Goal: Find specific page/section: Find specific page/section

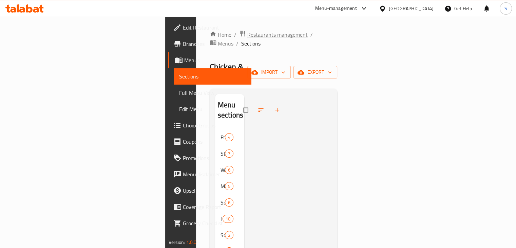
click at [247, 33] on span "Restaurants management" at bounding box center [277, 35] width 60 height 8
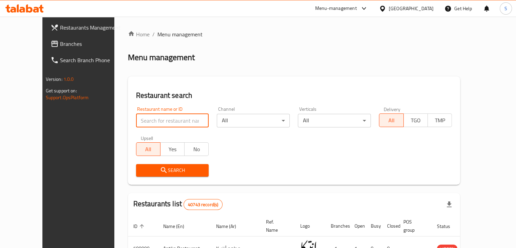
click at [143, 117] on input "search" at bounding box center [172, 121] width 73 height 14
click button "Search" at bounding box center [172, 170] width 73 height 13
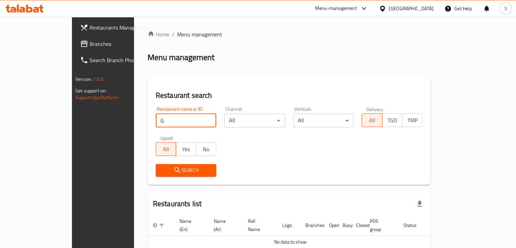
click at [156, 120] on input "G" at bounding box center [186, 121] width 61 height 14
paste input "702087"
type input "702087"
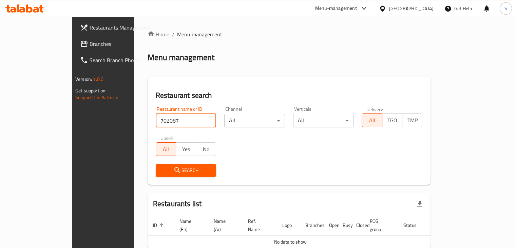
click button "Search" at bounding box center [186, 170] width 61 height 13
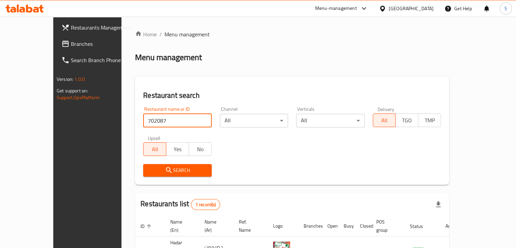
scroll to position [41, 0]
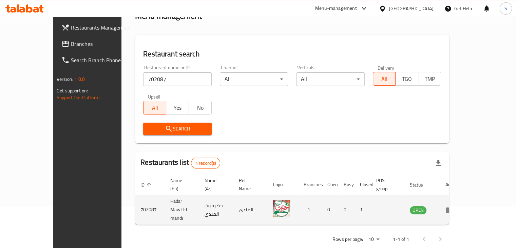
click at [463, 204] on td "enhanced table" at bounding box center [451, 210] width 23 height 30
click at [453, 207] on icon "enhanced table" at bounding box center [449, 210] width 7 height 6
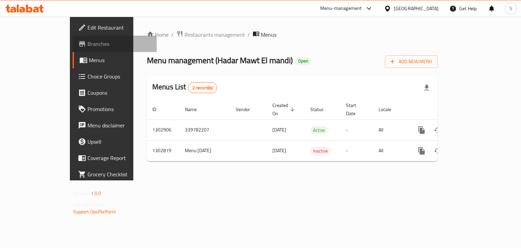
click at [73, 39] on link "Branches" at bounding box center [115, 44] width 84 height 16
